Goal: Task Accomplishment & Management: Manage account settings

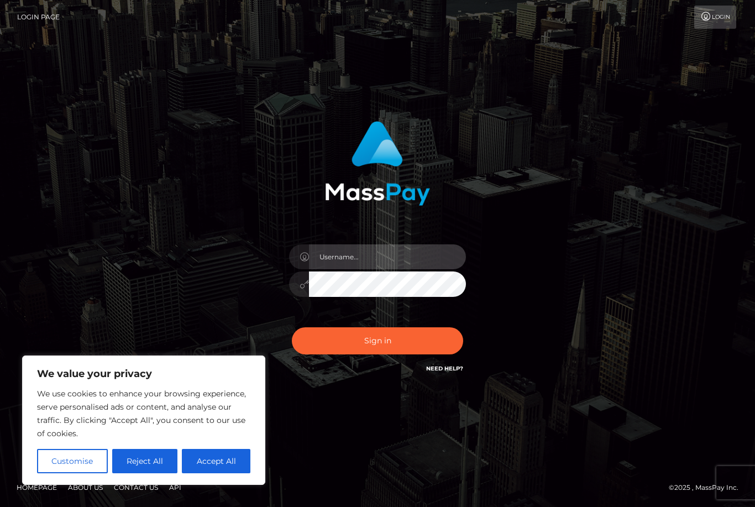
click at [419, 262] on input "text" at bounding box center [387, 256] width 157 height 25
type input "[EMAIL_ADDRESS][DOMAIN_NAME]"
click at [392, 354] on button "Sign in" at bounding box center [377, 340] width 171 height 27
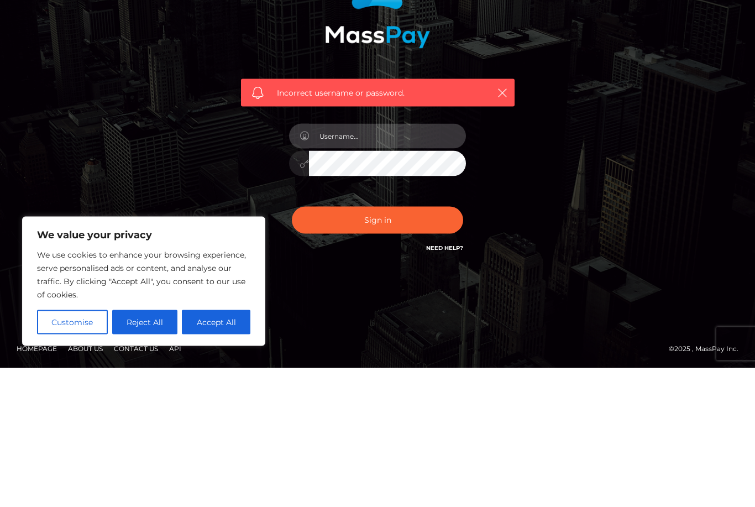
type input "[EMAIL_ADDRESS][DOMAIN_NAME]"
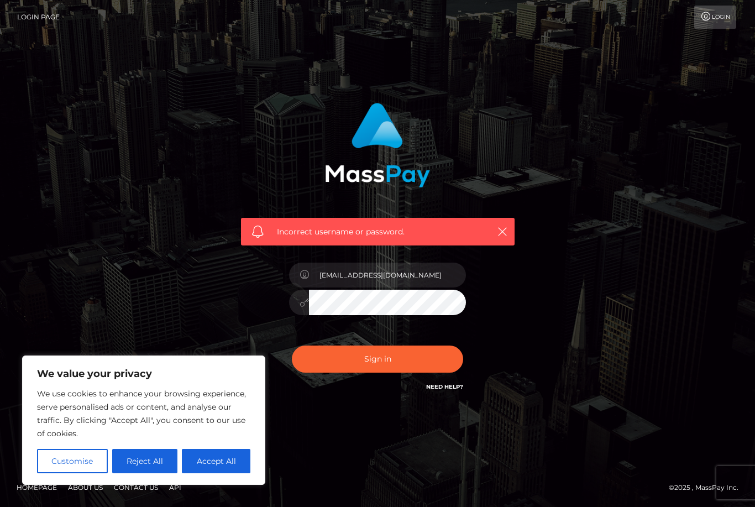
click at [414, 362] on div "Sign in Need Help?" at bounding box center [378, 363] width 194 height 49
click at [412, 347] on button "Sign in" at bounding box center [377, 359] width 171 height 27
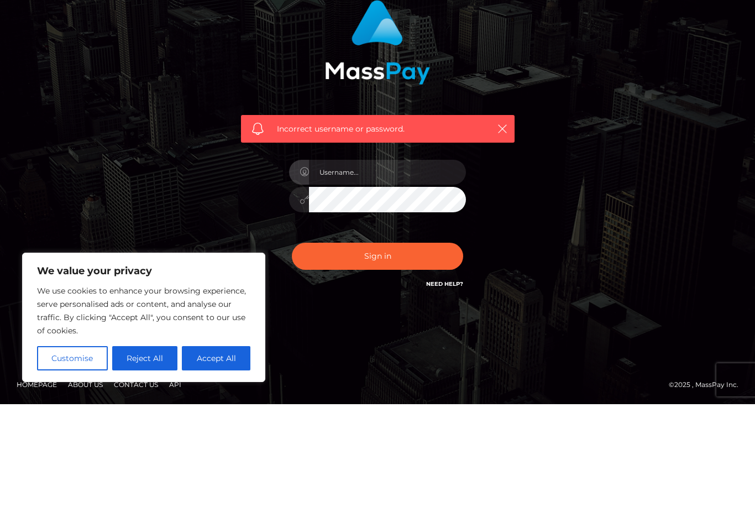
click at [455, 383] on link "Need Help?" at bounding box center [444, 386] width 37 height 7
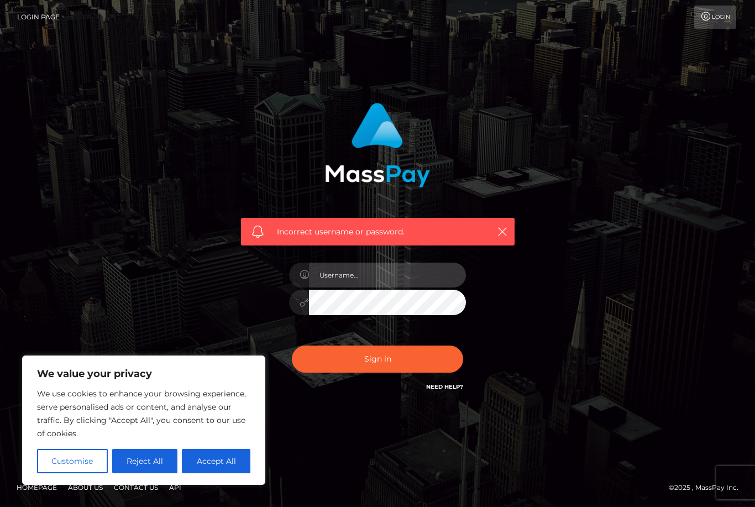
click at [418, 263] on input "text" at bounding box center [387, 275] width 157 height 25
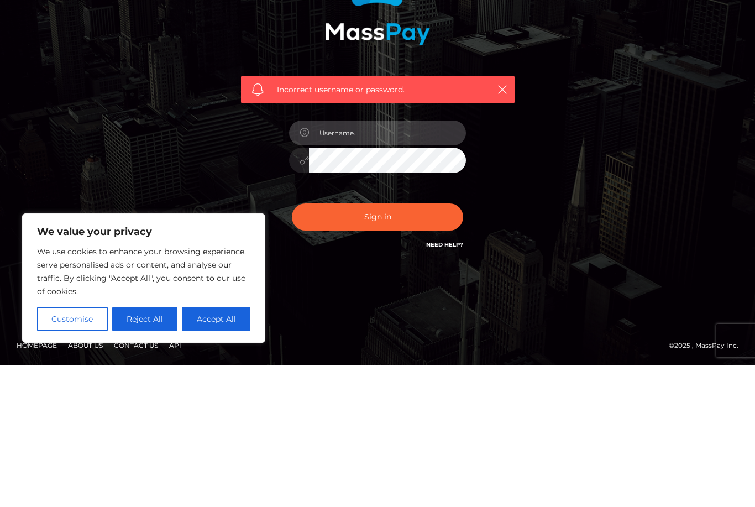
type input "[EMAIL_ADDRESS][DOMAIN_NAME]"
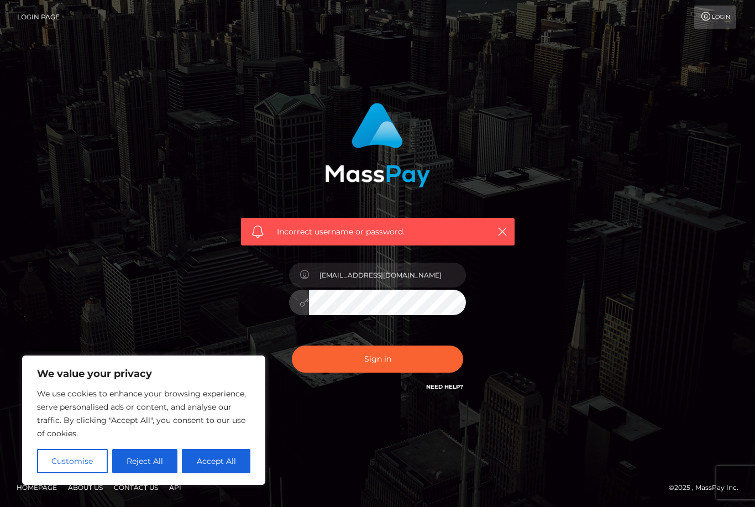
scroll to position [0, 0]
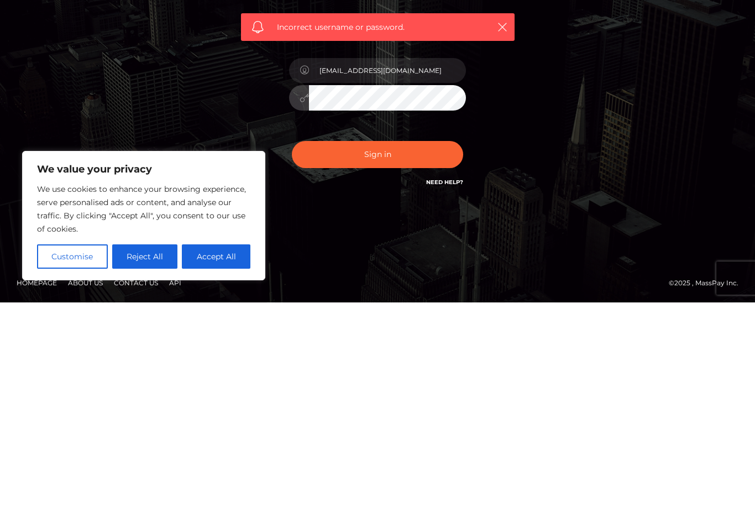
click at [414, 346] on button "Sign in" at bounding box center [377, 359] width 171 height 27
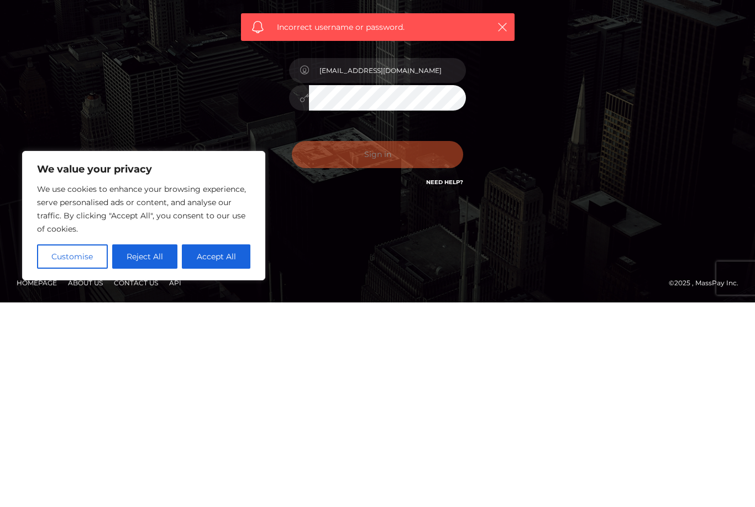
scroll to position [35, 0]
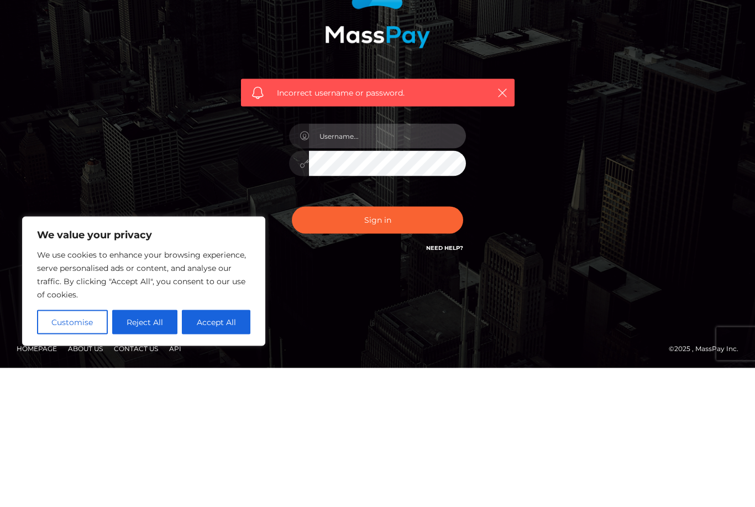
scroll to position [35, 0]
